Goal: Task Accomplishment & Management: Manage account settings

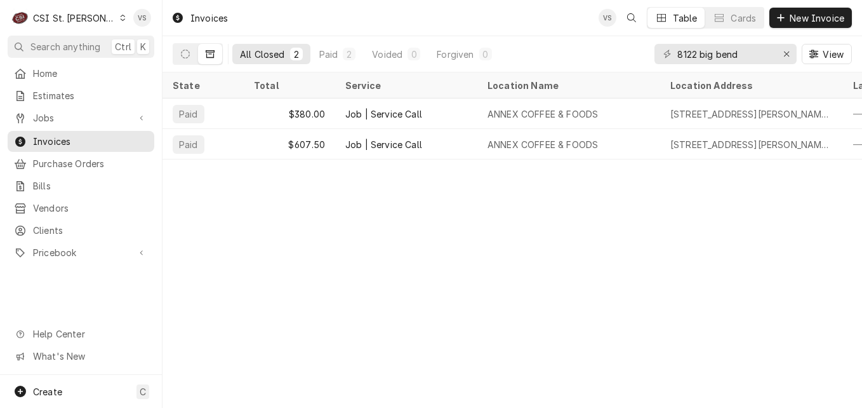
click at [120, 20] on icon "Dynamic Content Wrapper" at bounding box center [123, 18] width 6 height 6
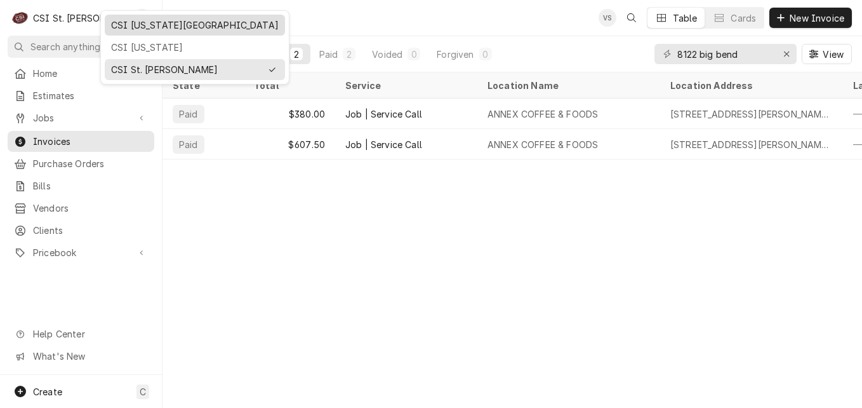
click at [136, 17] on div "CSI [US_STATE][GEOGRAPHIC_DATA]" at bounding box center [194, 25] width 175 height 16
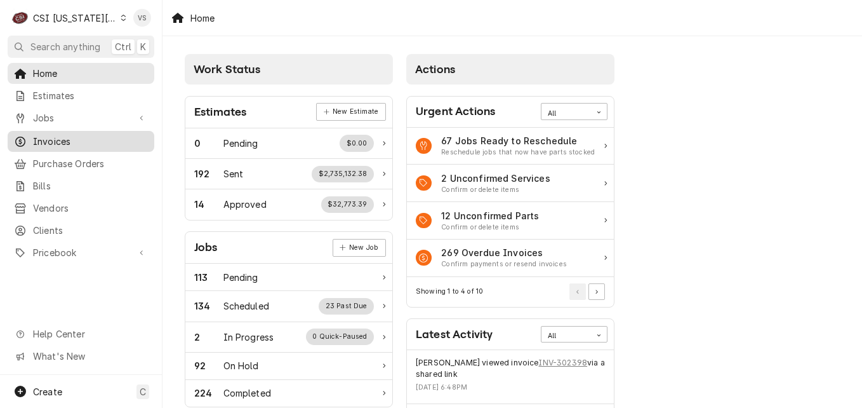
click at [60, 138] on span "Invoices" at bounding box center [90, 141] width 115 height 13
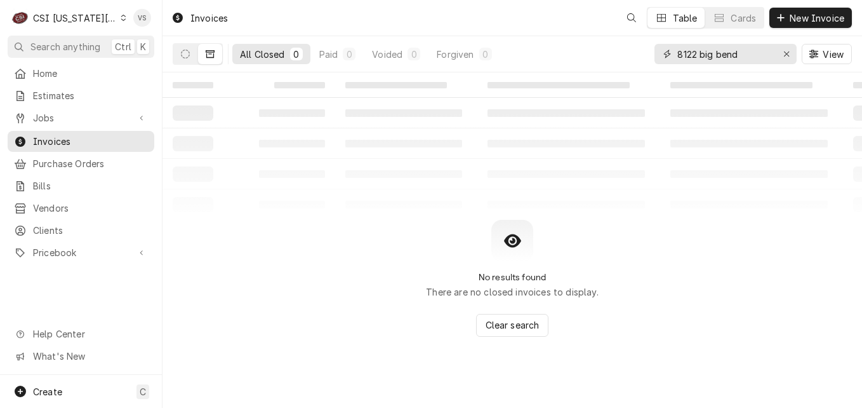
click at [642, 56] on div "All Closed 0 Paid 0 Voided 0 Forgiven 0 8122 big bend View" at bounding box center [512, 54] width 679 height 36
type input "302398"
click at [186, 59] on button "Dynamic Content Wrapper" at bounding box center [185, 54] width 24 height 20
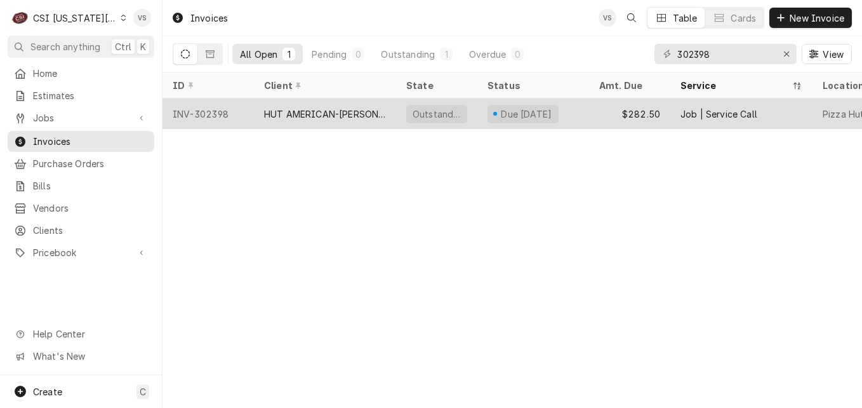
click at [275, 112] on div "HUT AMERICAN-[PERSON_NAME]" at bounding box center [325, 113] width 122 height 13
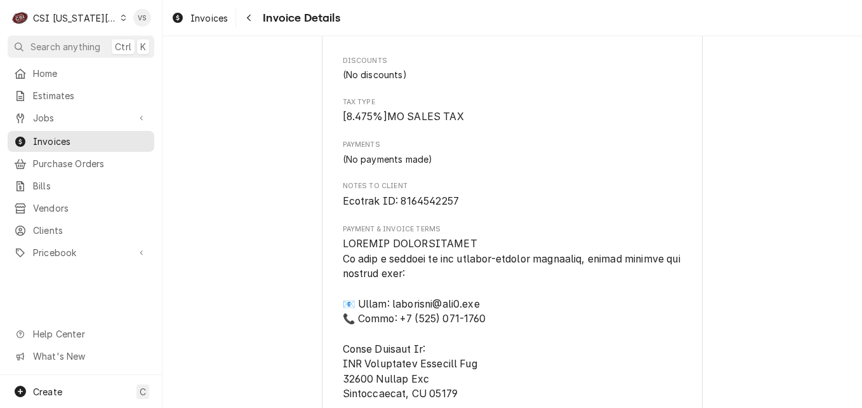
scroll to position [1397, 0]
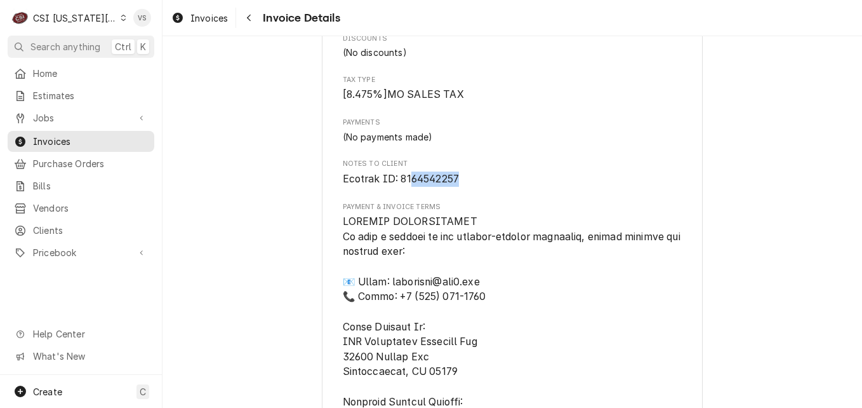
drag, startPoint x: 456, startPoint y: 192, endPoint x: 406, endPoint y: 193, distance: 50.2
click at [406, 187] on span "Ecotrak ID: 8164542257" at bounding box center [513, 178] width 340 height 15
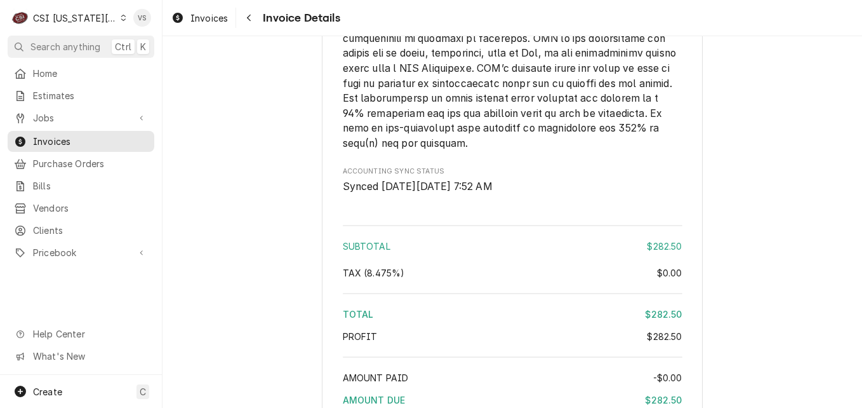
scroll to position [2158, 0]
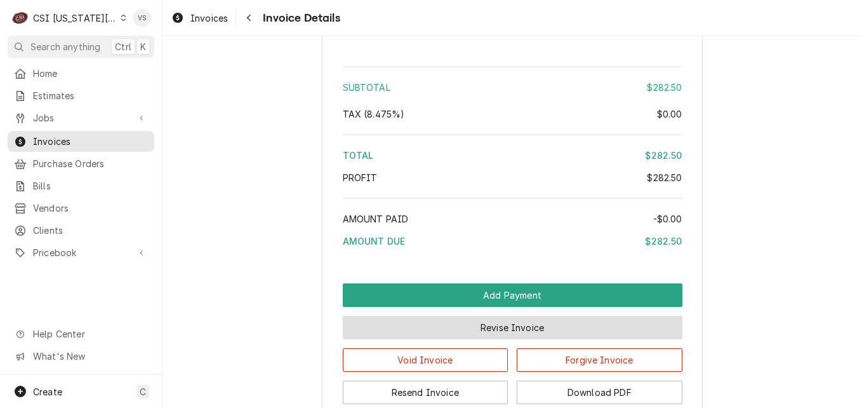
click at [498, 339] on button "Revise Invoice" at bounding box center [513, 327] width 340 height 23
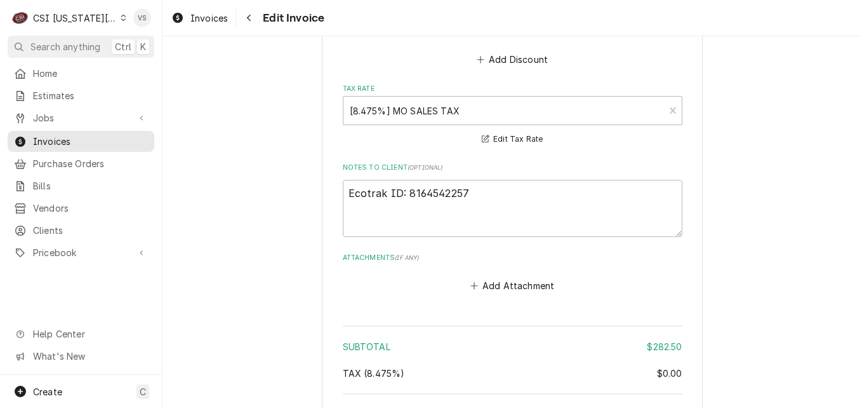
scroll to position [1968, 0]
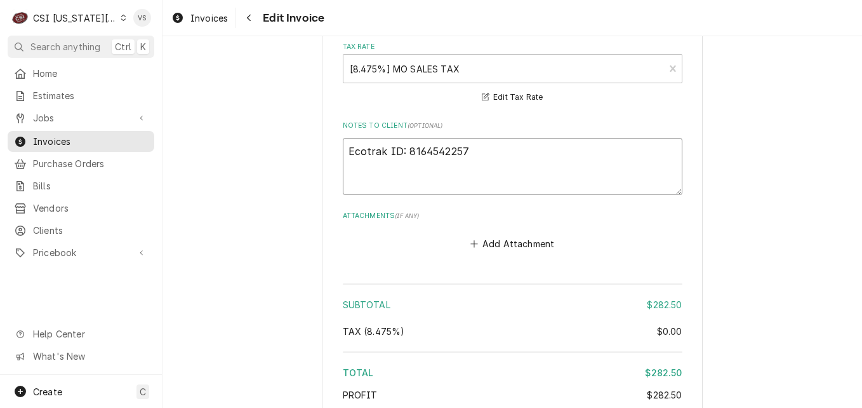
drag, startPoint x: 468, startPoint y: 136, endPoint x: 462, endPoint y: 138, distance: 7.1
click at [409, 138] on textarea "Ecotrak ID: 8164542257" at bounding box center [513, 166] width 340 height 57
click at [467, 138] on textarea "Ecotrak ID: 8164542257" at bounding box center [513, 166] width 340 height 57
drag, startPoint x: 467, startPoint y: 135, endPoint x: 403, endPoint y: 133, distance: 64.1
click at [403, 138] on textarea "Ecotrak ID: 8164542257" at bounding box center [513, 166] width 340 height 57
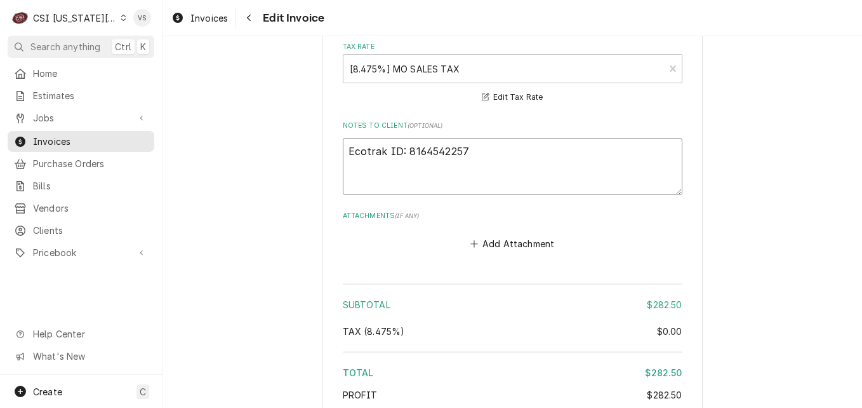
type textarea "x"
type textarea "Ecotrak ID: 3"
type textarea "x"
type textarea "Ecotrak ID: 37"
type textarea "x"
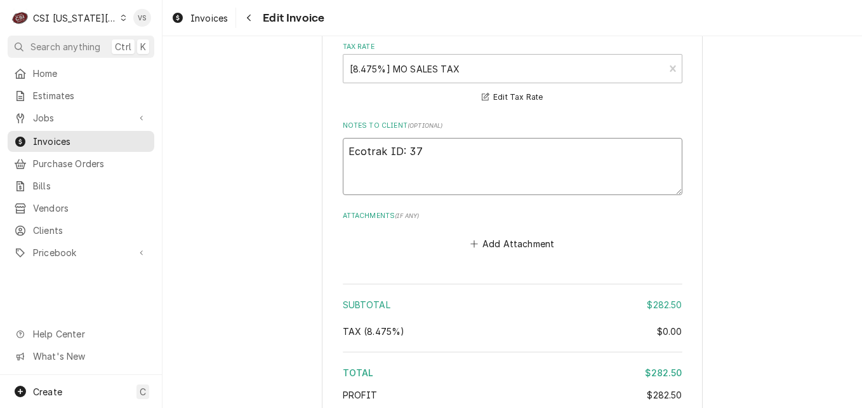
type textarea "Ecotrak ID: 378"
type textarea "x"
type textarea "Ecotrak ID: 3780"
type textarea "x"
type textarea "Ecotrak ID: 37808"
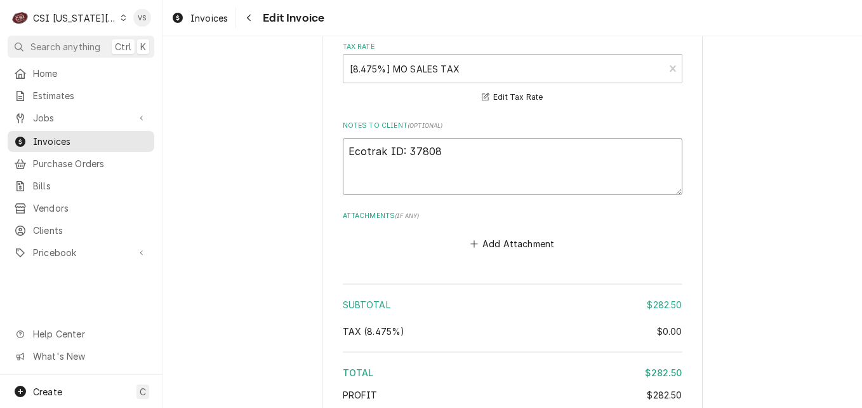
type textarea "x"
type textarea "Ecotrak ID: 378084"
type textarea "x"
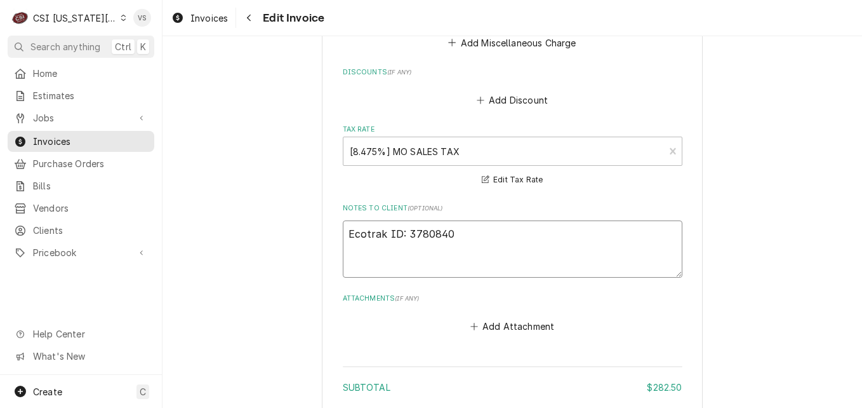
scroll to position [1904, 0]
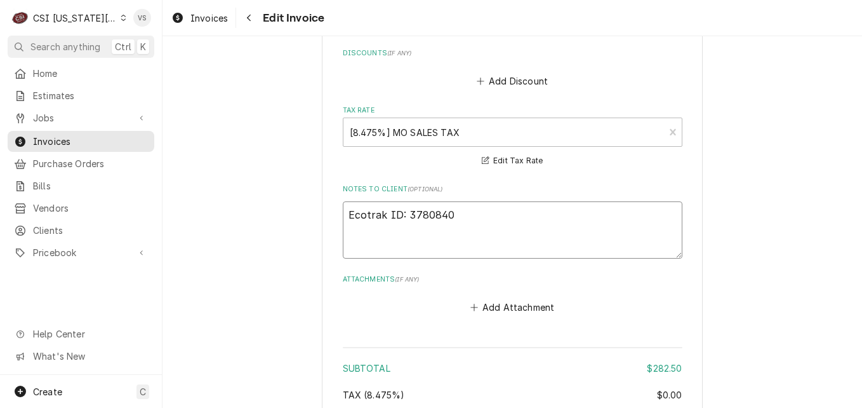
drag, startPoint x: 446, startPoint y: 201, endPoint x: 312, endPoint y: 197, distance: 134.0
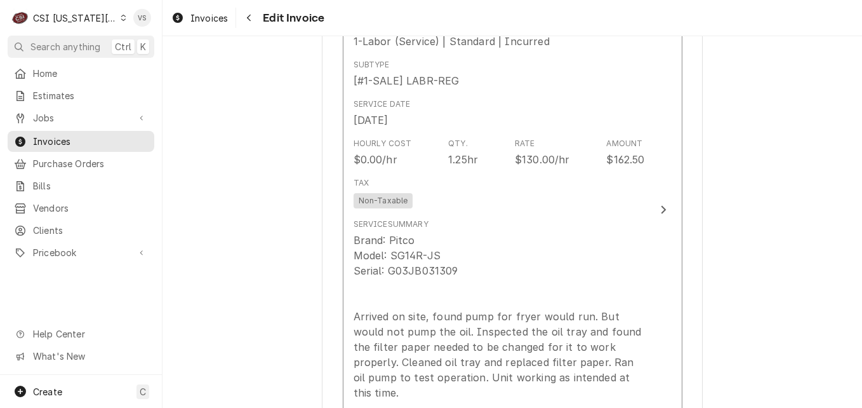
scroll to position [1143, 0]
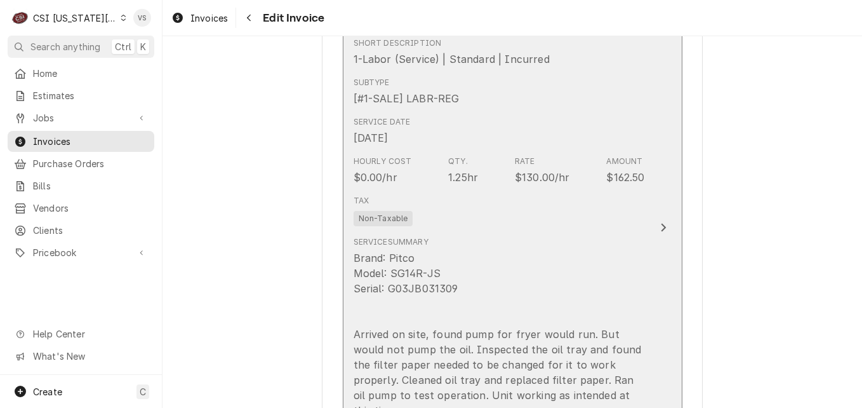
type textarea "Ecotrak ID: 3780840"
click at [451, 124] on div "Service Date Aug 8, 2025" at bounding box center [499, 130] width 291 height 39
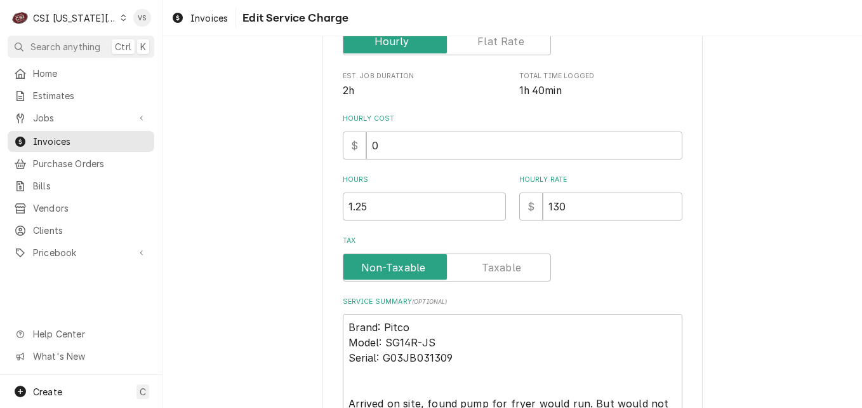
scroll to position [330, 0]
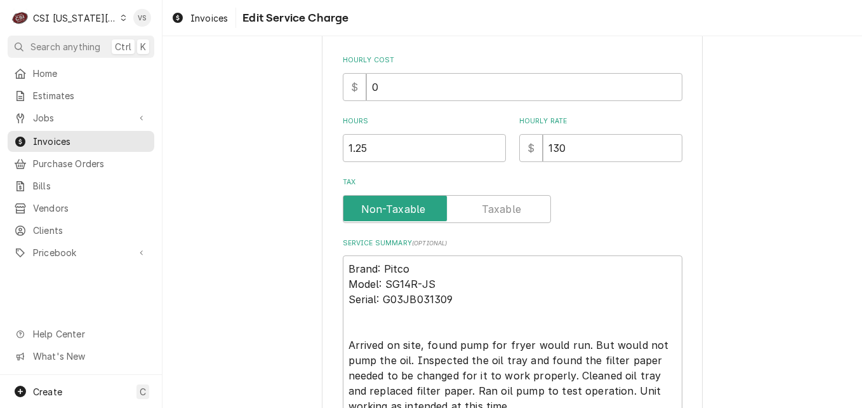
type textarea "x"
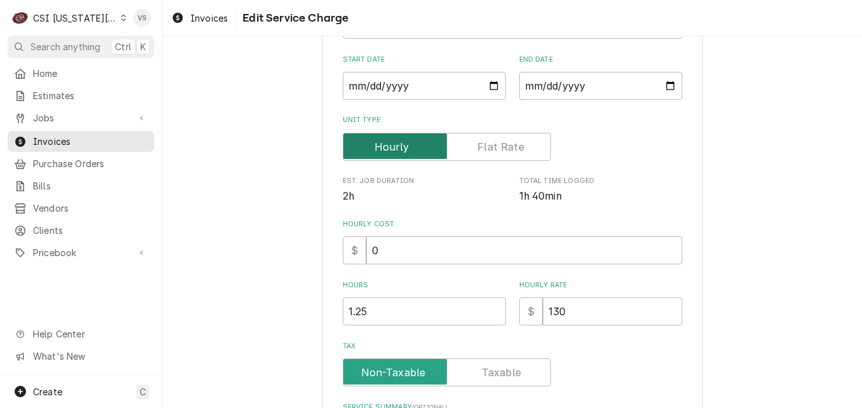
scroll to position [475, 0]
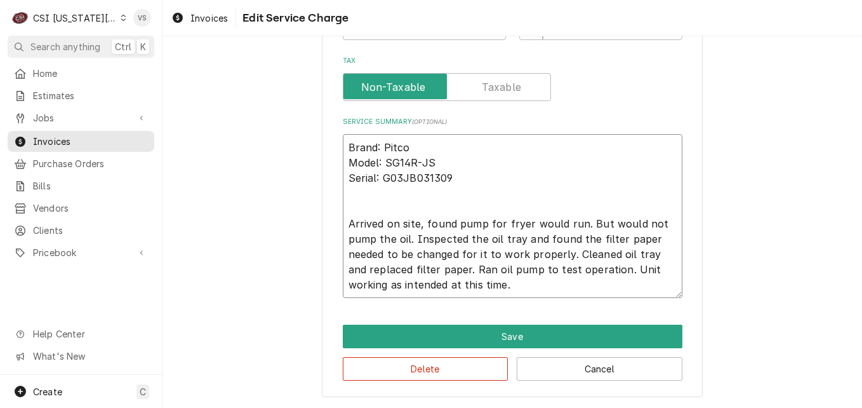
click at [343, 146] on textarea "Brand: Pitco Model: SG14R-JS Serial: G03JB031309 Arrived on site, found pump fo…" at bounding box center [513, 216] width 340 height 164
type textarea "Brand: Pitco Model: SG14R-JS Serial: G03JB031309 Arrived on site, found pump fo…"
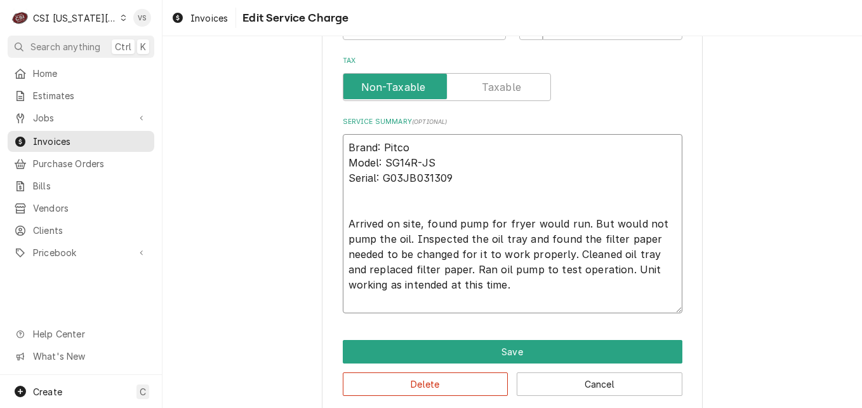
paste textarea "Ecotrak ID: 3780840"
type textarea "x"
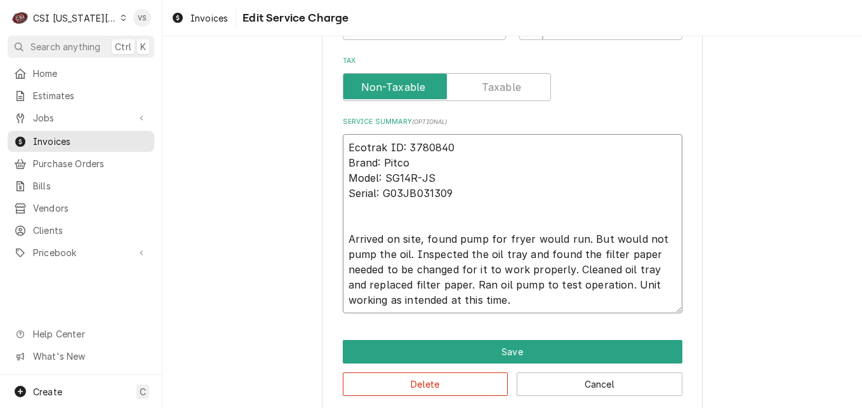
scroll to position [491, 0]
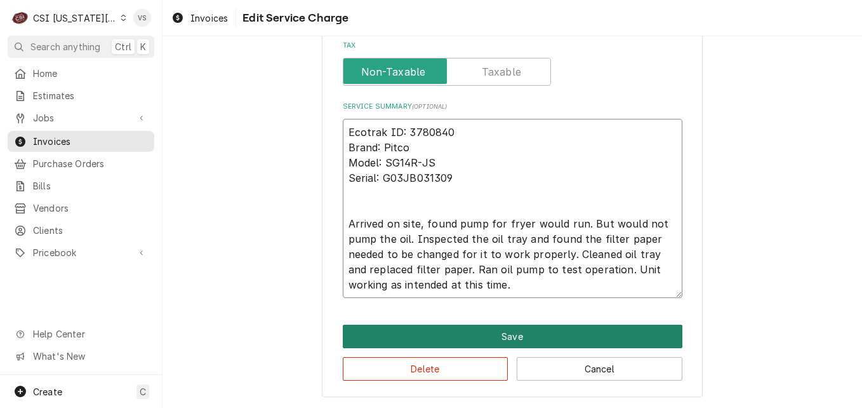
type textarea "Ecotrak ID: 3780840 Brand: Pitco Model: SG14R-JS Serial: G03JB031309 Arrived on…"
click at [452, 329] on button "Save" at bounding box center [513, 335] width 340 height 23
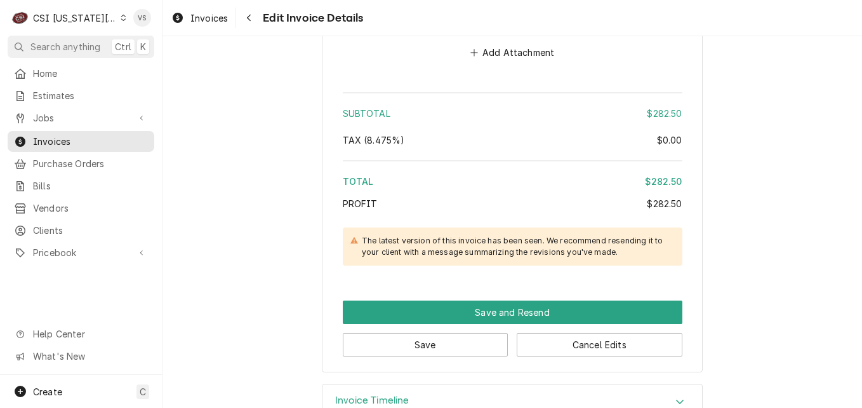
scroll to position [2195, 0]
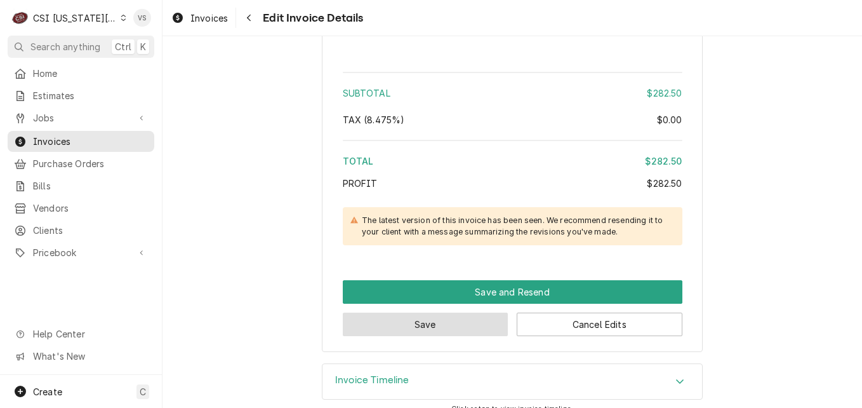
click at [458, 312] on button "Save" at bounding box center [426, 323] width 166 height 23
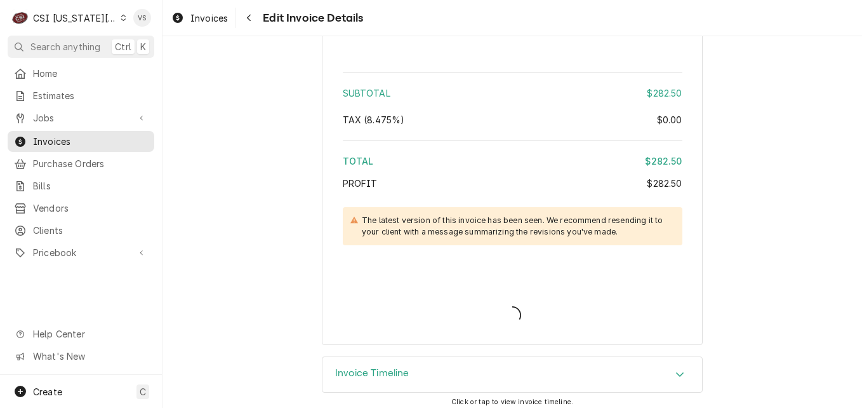
scroll to position [2188, 0]
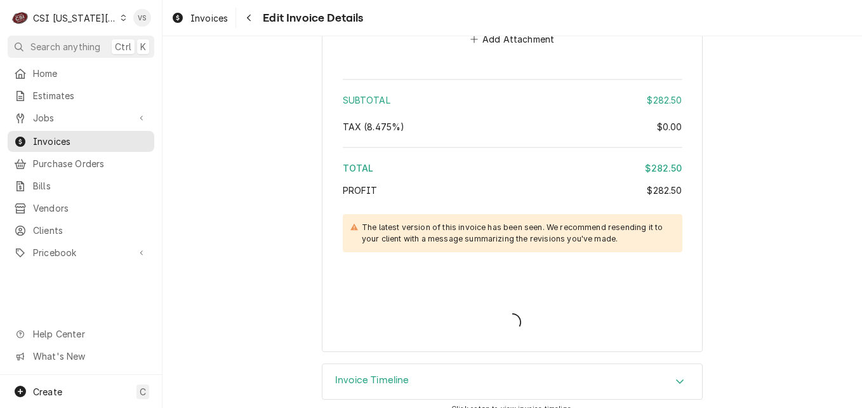
type textarea "x"
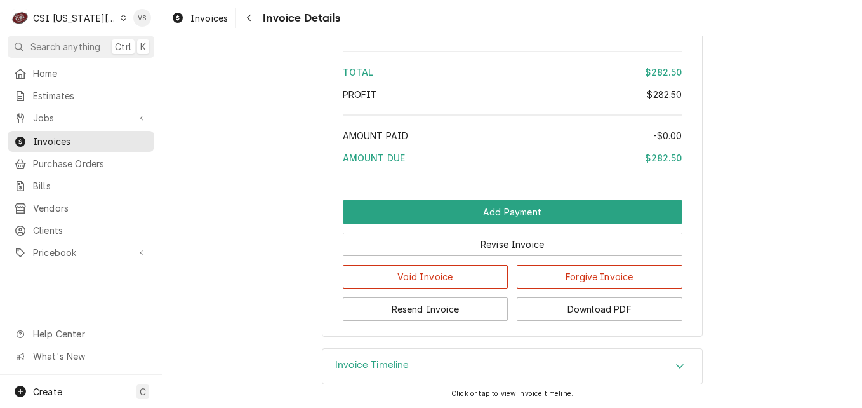
scroll to position [2228, 0]
click at [608, 309] on button "Download PDF" at bounding box center [600, 308] width 166 height 23
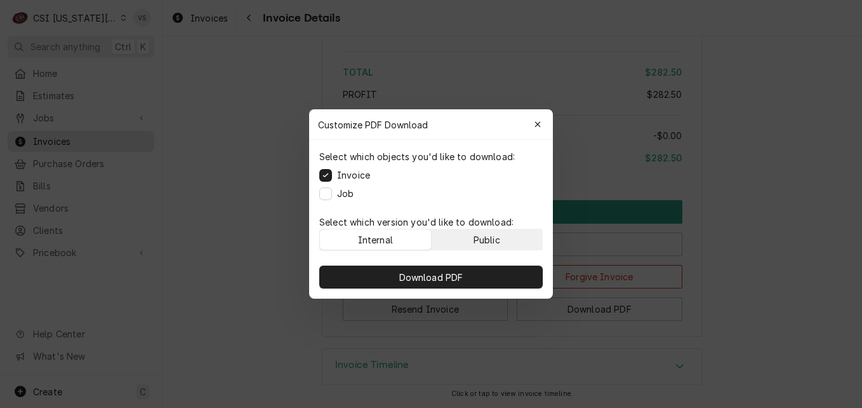
click at [486, 239] on div "Public" at bounding box center [487, 239] width 27 height 13
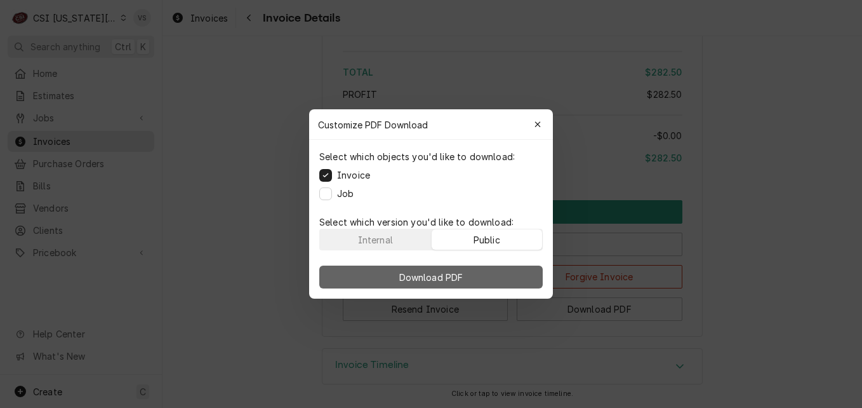
click at [496, 276] on button "Download PDF" at bounding box center [430, 276] width 223 height 23
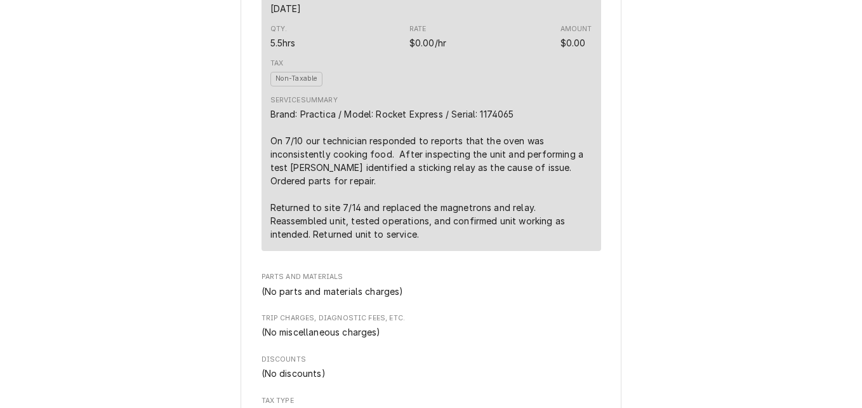
scroll to position [762, 0]
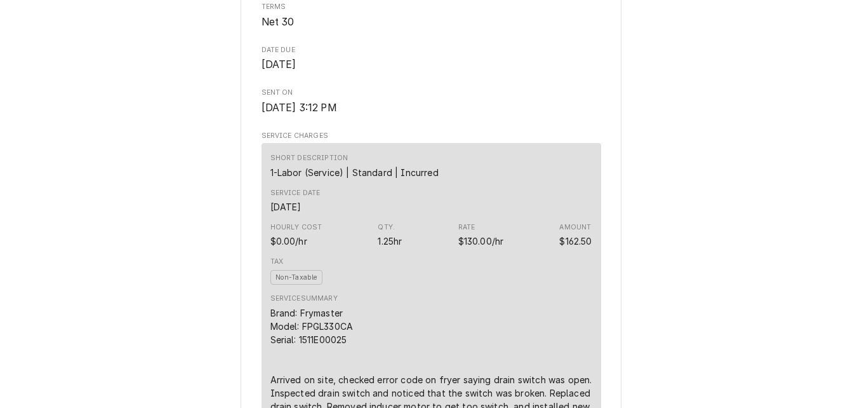
scroll to position [571, 0]
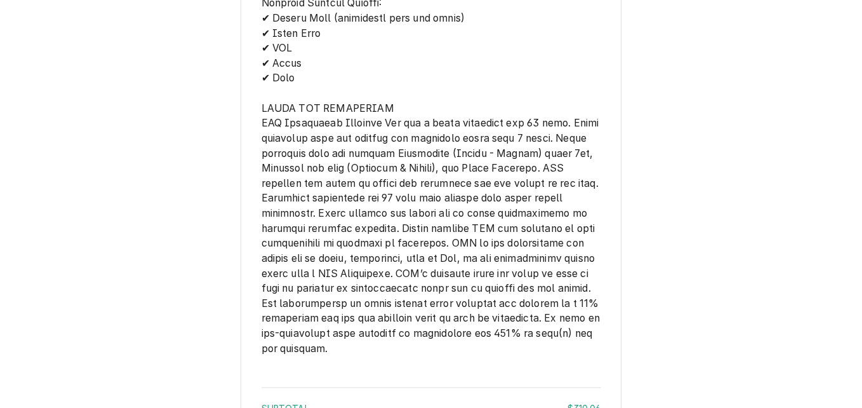
scroll to position [2221, 0]
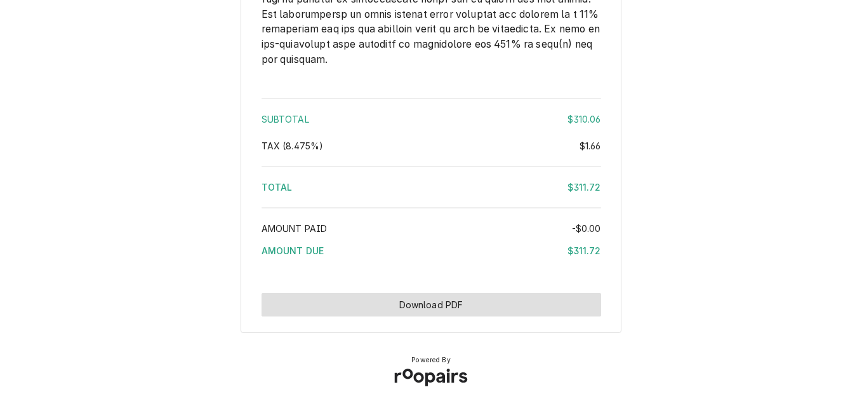
click at [447, 303] on button "Download PDF" at bounding box center [432, 304] width 340 height 23
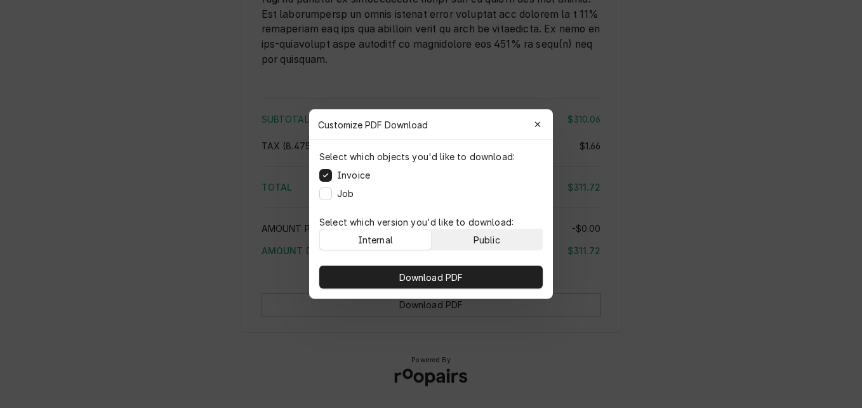
click at [483, 237] on div "Public" at bounding box center [487, 239] width 27 height 13
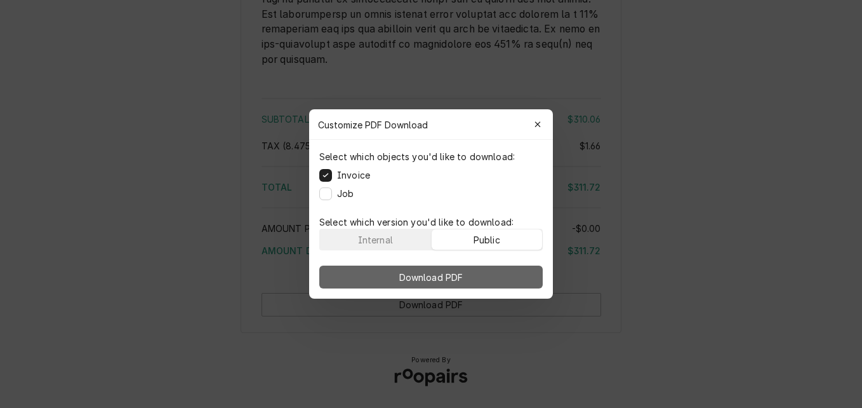
click at [479, 274] on button "Download PDF" at bounding box center [430, 276] width 223 height 23
